Goal: Use online tool/utility

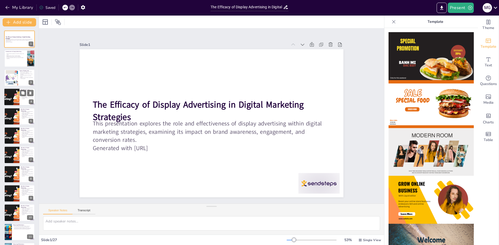
click at [13, 91] on div at bounding box center [11, 97] width 29 height 18
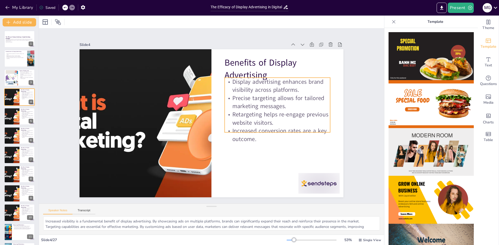
click at [230, 83] on p "Display advertising enhances brand visibility across platforms." at bounding box center [277, 86] width 105 height 16
checkbox input "true"
type input "32"
click at [289, 65] on icon at bounding box center [290, 67] width 6 height 6
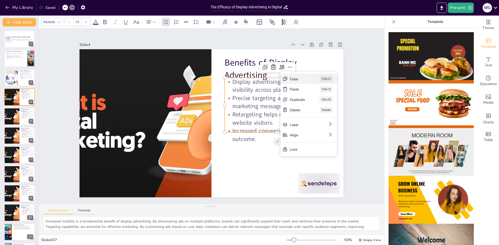
click at [292, 78] on div "Copy" at bounding box center [297, 78] width 15 height 5
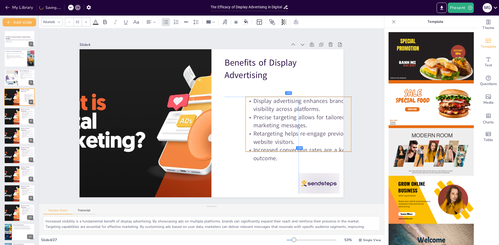
drag, startPoint x: 229, startPoint y: 79, endPoint x: 251, endPoint y: 100, distance: 30.1
click at [251, 100] on p "Display advertising enhances brand visibility across platforms." at bounding box center [298, 105] width 105 height 16
drag, startPoint x: 241, startPoint y: 99, endPoint x: 329, endPoint y: 115, distance: 89.2
click at [329, 115] on p "Precise targeting allows for tailored marketing messages." at bounding box center [298, 121] width 105 height 16
click at [267, 101] on p "Display advertising enhances brand visibility across platforms." at bounding box center [298, 105] width 105 height 16
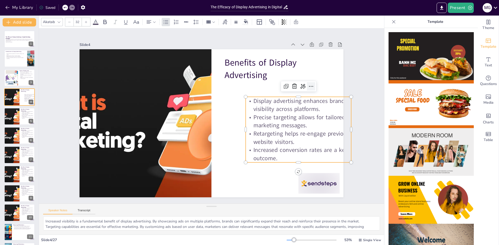
click at [308, 84] on icon at bounding box center [311, 86] width 6 height 6
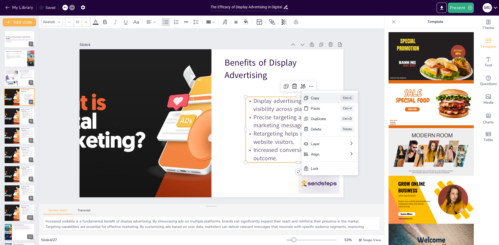
click at [315, 101] on div "Copy" at bounding box center [318, 98] width 15 height 5
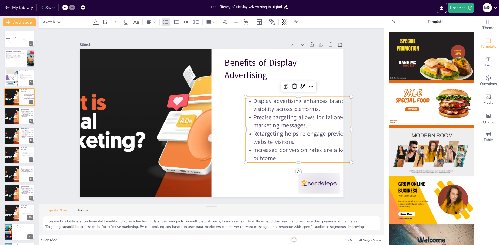
click at [246, 121] on p "Precise targeting allows for tailored marketing messages." at bounding box center [298, 121] width 105 height 16
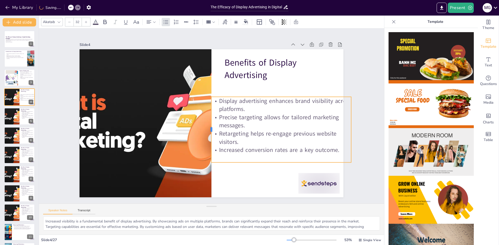
drag, startPoint x: 240, startPoint y: 125, endPoint x: 206, endPoint y: 130, distance: 34.6
click at [207, 130] on div at bounding box center [209, 130] width 4 height 66
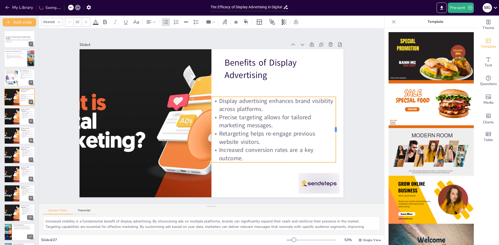
drag, startPoint x: 348, startPoint y: 128, endPoint x: 332, endPoint y: 131, distance: 15.5
click at [336, 131] on div at bounding box center [338, 130] width 4 height 66
checkbox input "true"
click at [30, 92] on icon at bounding box center [30, 93] width 2 height 3
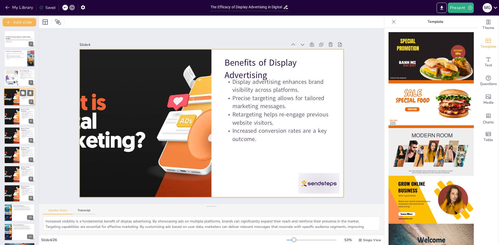
click at [24, 100] on div at bounding box center [19, 97] width 31 height 18
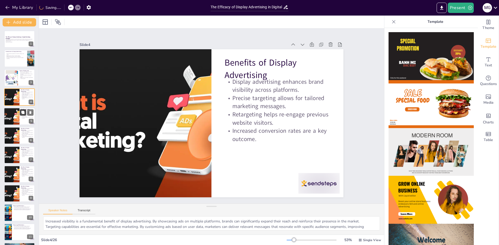
checkbox input "true"
click at [23, 112] on icon at bounding box center [22, 112] width 3 height 3
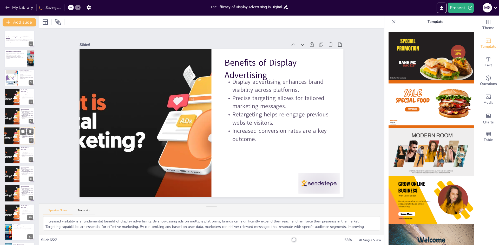
click at [27, 133] on div at bounding box center [27, 132] width 14 height 6
click at [27, 147] on p "Benefits of Display Advertising" at bounding box center [27, 148] width 12 height 3
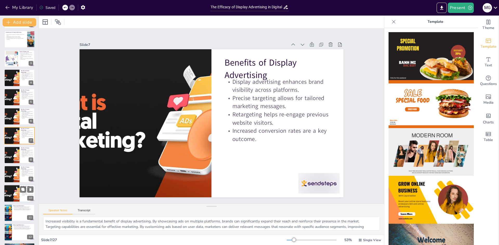
checkbox input "true"
click at [26, 189] on button at bounding box center [23, 190] width 6 height 6
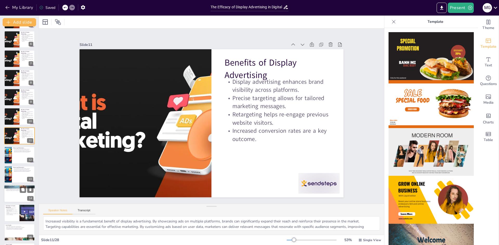
click at [11, 197] on div at bounding box center [19, 194] width 31 height 18
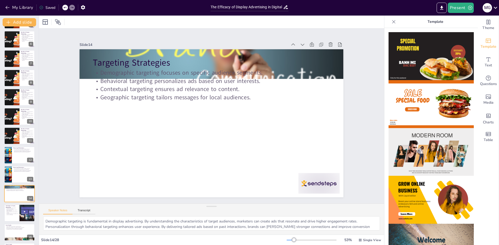
scroll to position [155, 0]
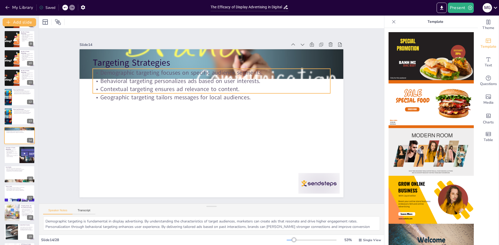
click at [271, 93] on div "Targeting Strategies Demographic targeting focuses on specific audience segment…" at bounding box center [211, 123] width 264 height 148
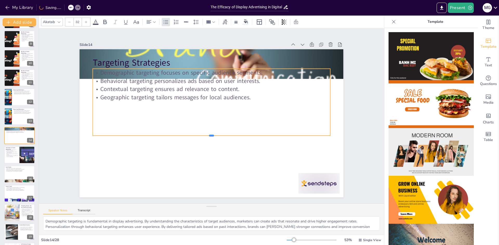
drag, startPoint x: 271, startPoint y: 93, endPoint x: 272, endPoint y: 135, distance: 42.3
click at [272, 136] on div at bounding box center [211, 138] width 237 height 4
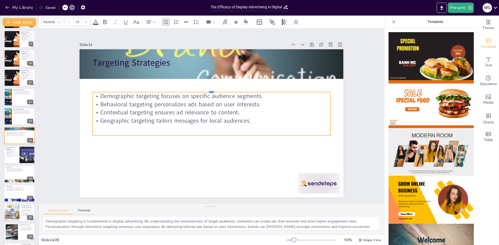
drag, startPoint x: 208, startPoint y: 66, endPoint x: 209, endPoint y: 89, distance: 23.4
click at [209, 89] on div at bounding box center [211, 90] width 237 height 4
click at [15, 152] on p "Banner blindness makes it hard to capture attention." at bounding box center [11, 153] width 12 height 2
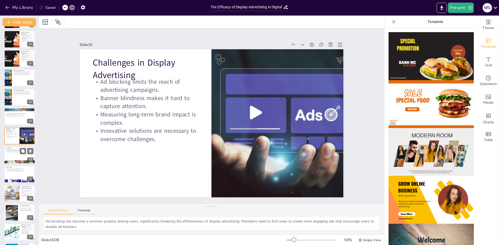
click at [15, 152] on p "Strategic planning is crucial for effective campaigns." at bounding box center [19, 152] width 28 height 1
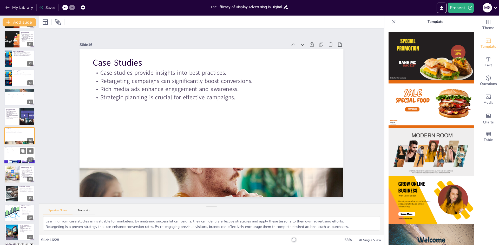
click at [14, 157] on div at bounding box center [19, 155] width 31 height 18
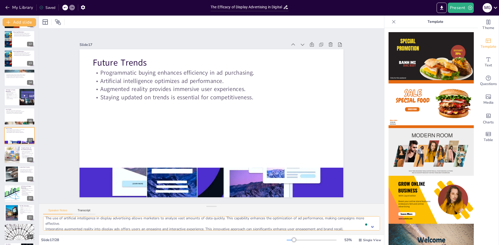
scroll to position [29, 0]
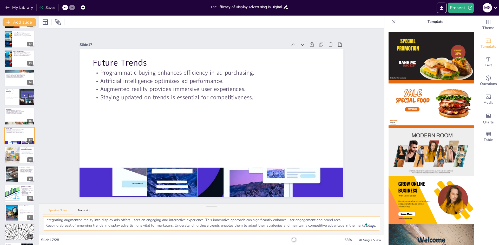
drag, startPoint x: 46, startPoint y: 221, endPoint x: 93, endPoint y: 227, distance: 46.6
click at [93, 227] on textarea "Programmatic buying represents a significant advancement in display advertising…" at bounding box center [211, 224] width 337 height 14
click at [19, 155] on div at bounding box center [19, 155] width 31 height 18
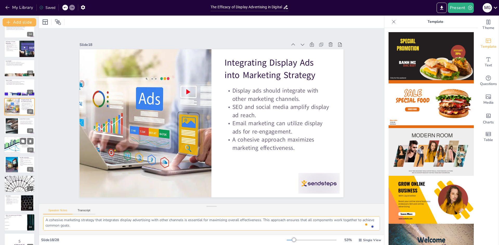
scroll to position [284, 0]
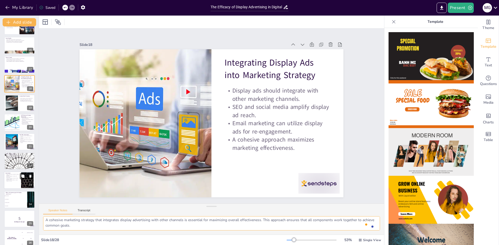
click at [8, 179] on p "Understanding best practices enhances campaign success." at bounding box center [12, 179] width 14 height 2
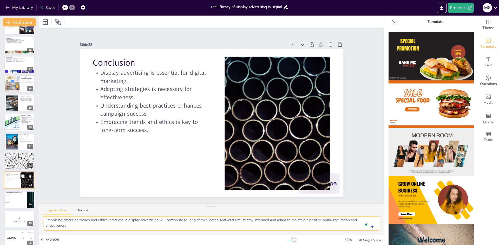
scroll to position [328, 0]
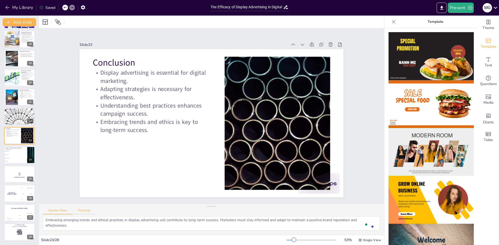
click at [87, 210] on button "Transcript" at bounding box center [83, 212] width 23 height 6
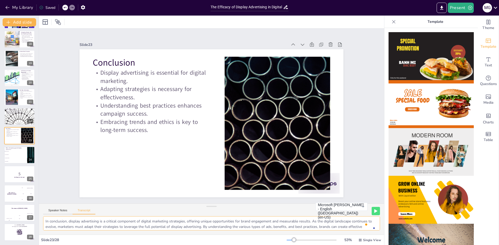
drag, startPoint x: 45, startPoint y: 222, endPoint x: 334, endPoint y: 258, distance: 291.0
click at [334, 245] on html "My Library Saved The Efficacy of Display Advertising in Digital Marketing Strat…" at bounding box center [249, 122] width 499 height 245
click at [373, 229] on div "Sign in Search Snippets Add Snippet Add Suggestion Show Annotations Usage limit…" at bounding box center [367, 226] width 16 height 9
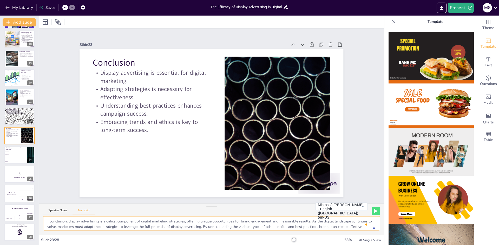
click at [353, 229] on textarea "In conclusion, display advertising is a critical component of digital marketing…" at bounding box center [211, 224] width 337 height 14
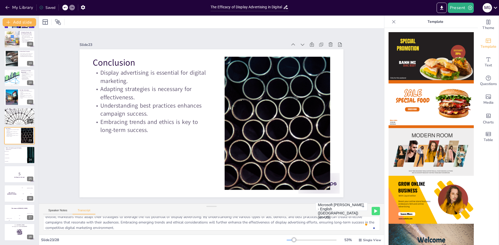
checkbox input "true"
